Goal: Information Seeking & Learning: Understand process/instructions

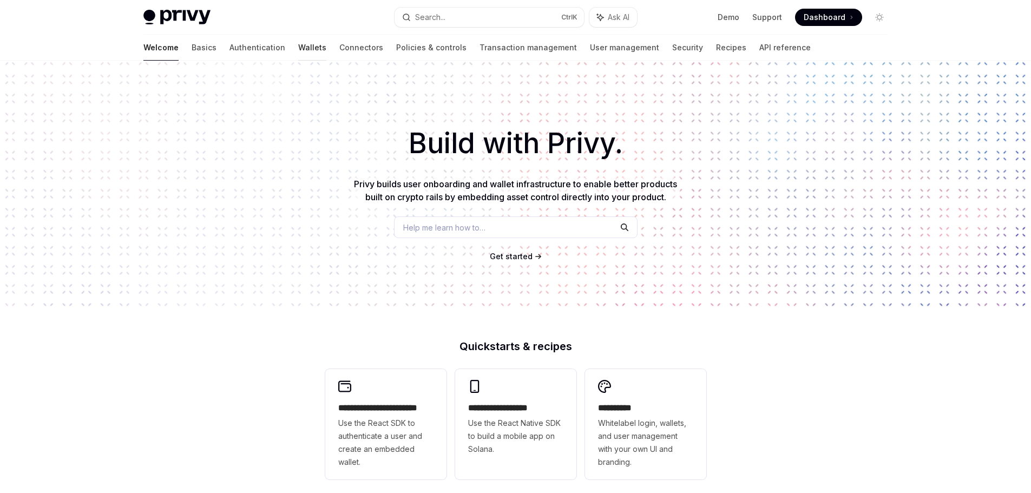
click at [298, 46] on link "Wallets" at bounding box center [312, 48] width 28 height 26
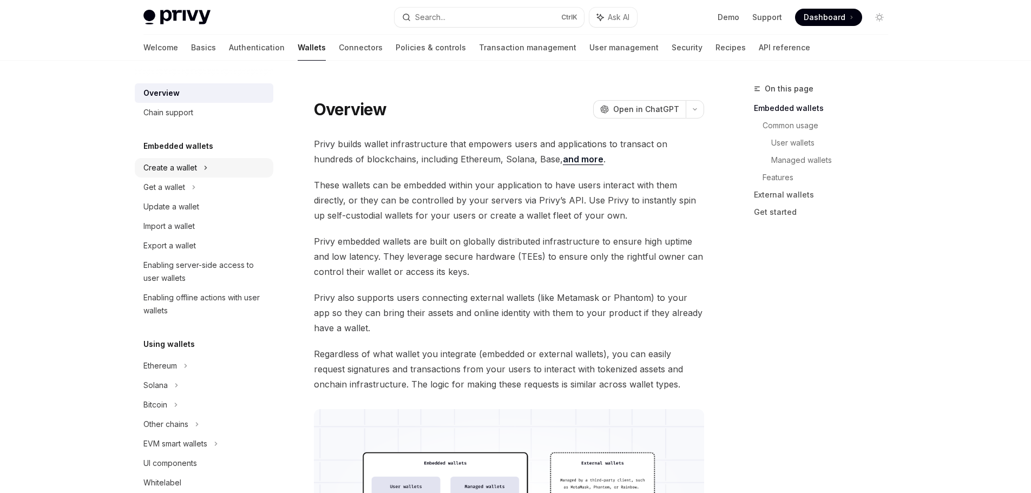
click at [186, 166] on div "Create a wallet" at bounding box center [170, 167] width 54 height 13
type textarea "*"
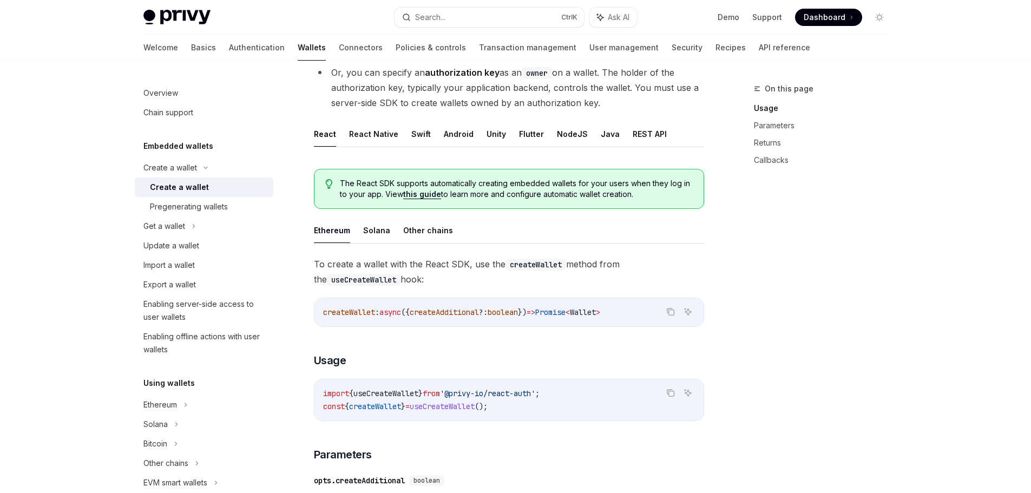
scroll to position [271, 0]
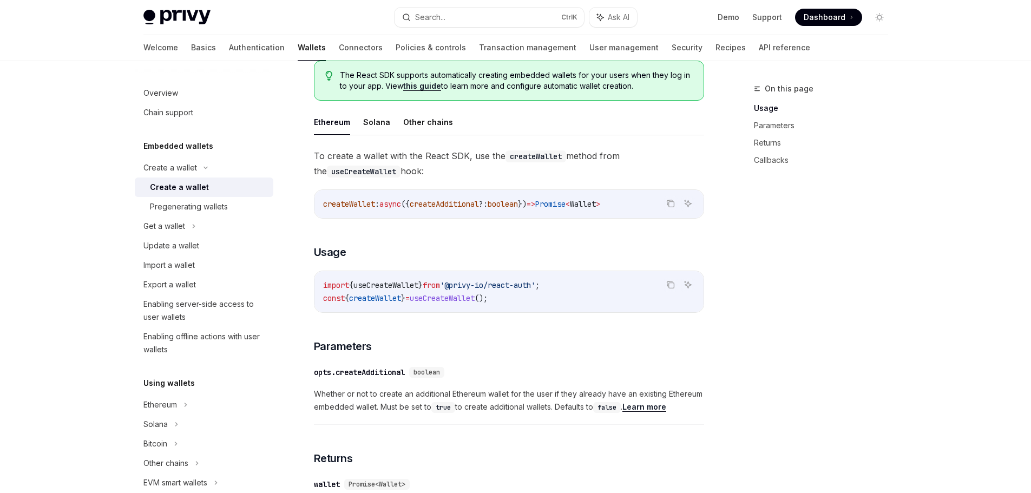
click at [403, 284] on span "useCreateWallet" at bounding box center [385, 285] width 65 height 10
click at [405, 284] on span "useCreateWallet" at bounding box center [385, 285] width 65 height 10
click at [528, 294] on code "import { useCreateWallet } from '@privy-io/react-auth' ; const { createWallet }…" at bounding box center [509, 292] width 372 height 26
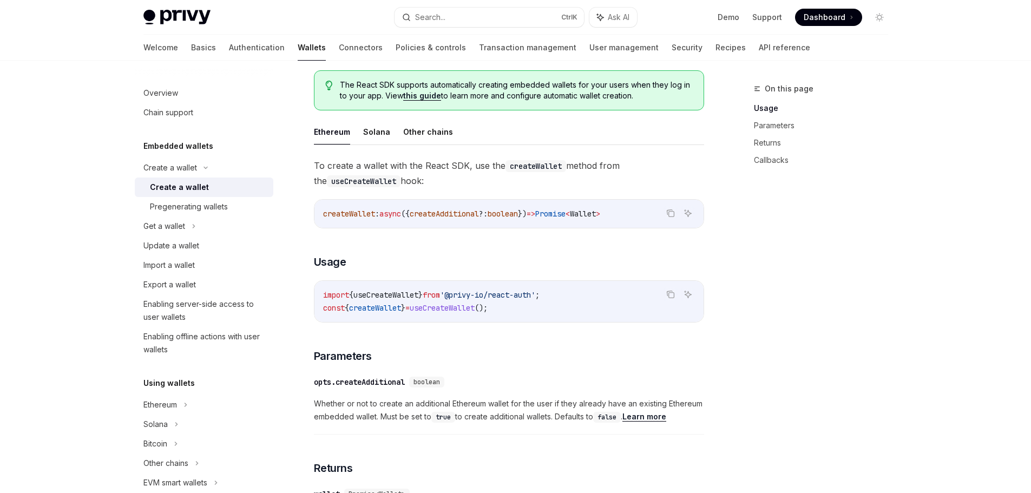
scroll to position [0, 0]
